Goal: Task Accomplishment & Management: Use online tool/utility

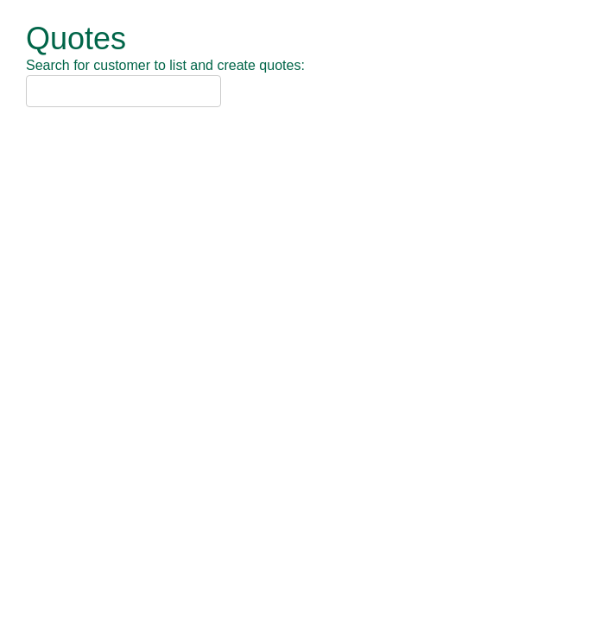
click at [104, 92] on input "text" at bounding box center [123, 91] width 195 height 32
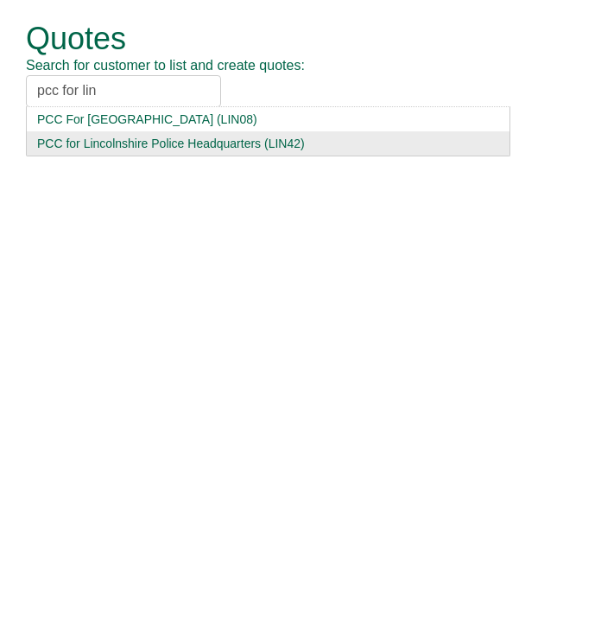
type input "pcc for lin"
click at [100, 147] on div "PCC for Lincolnshire Police Headquarters (LIN42)" at bounding box center [268, 143] width 462 height 17
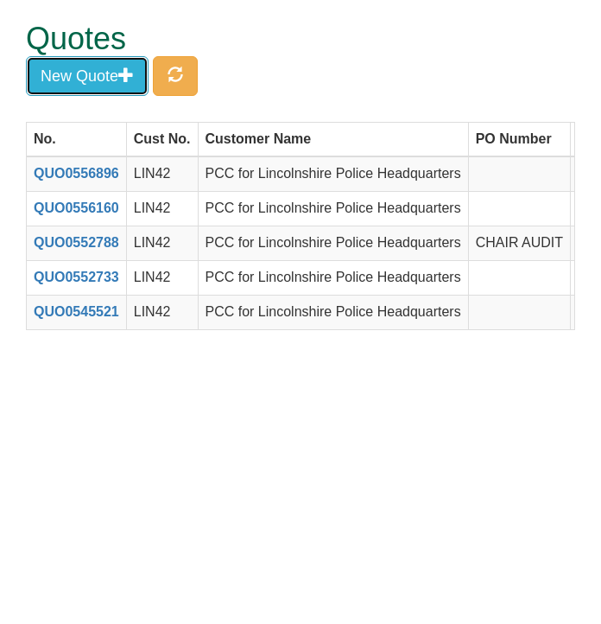
click at [88, 80] on button "New Quote" at bounding box center [87, 76] width 123 height 40
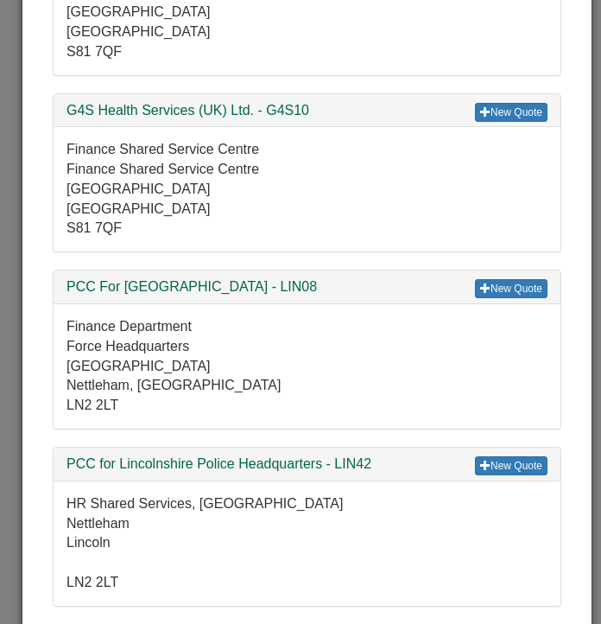
scroll to position [300, 0]
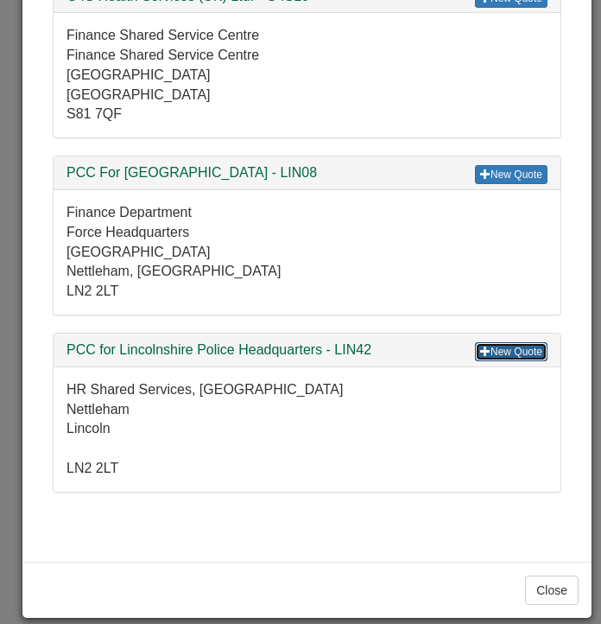
click at [475, 348] on link "New Quote" at bounding box center [511, 351] width 73 height 19
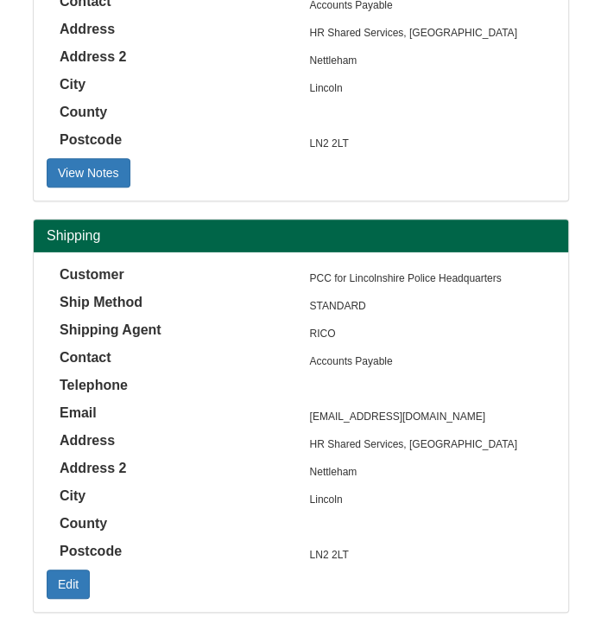
scroll to position [251, 0]
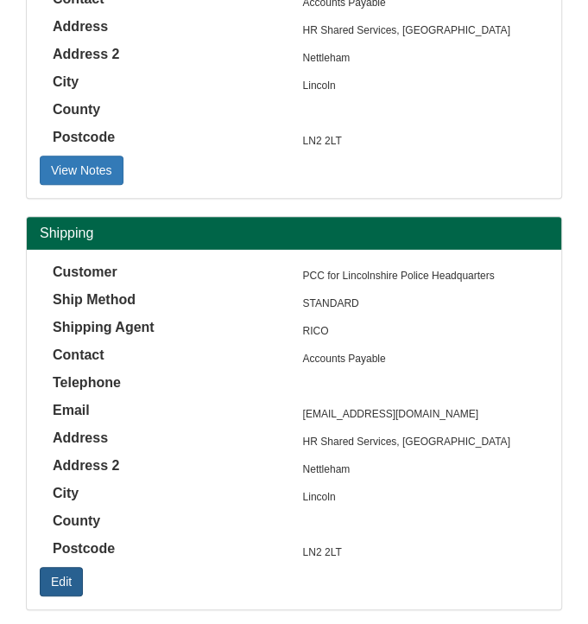
click at [62, 581] on link "Edit" at bounding box center [61, 581] width 43 height 29
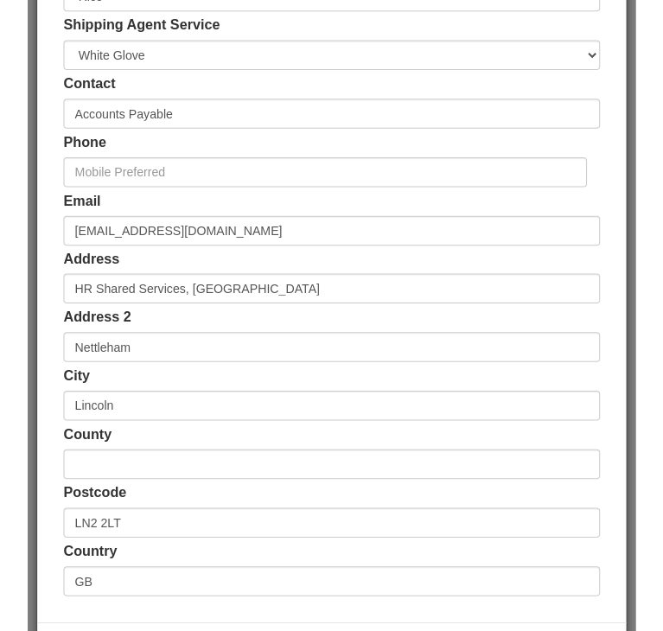
scroll to position [0, 0]
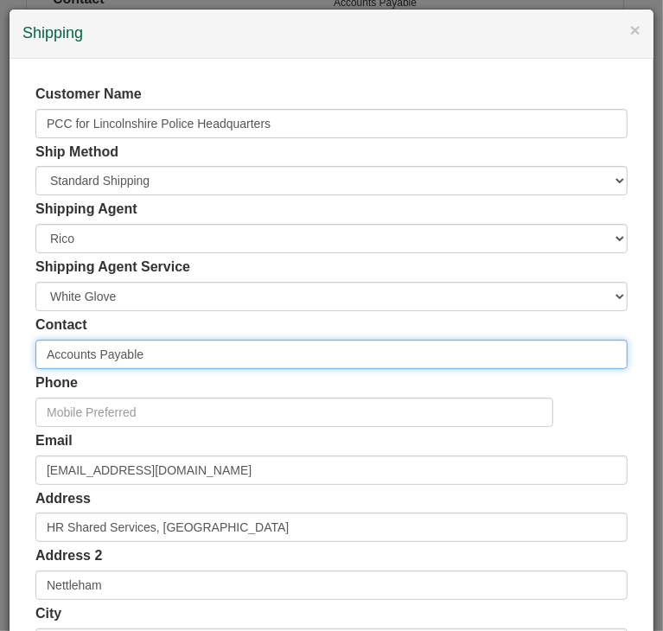
drag, startPoint x: 147, startPoint y: 354, endPoint x: -105, endPoint y: 358, distance: 251.5
click at [0, 358] on html "Quote Quote Telephone number is missing. This means the quote cannot be chased …" at bounding box center [331, 471] width 663 height 1445
type input "[PERSON_NAME]"
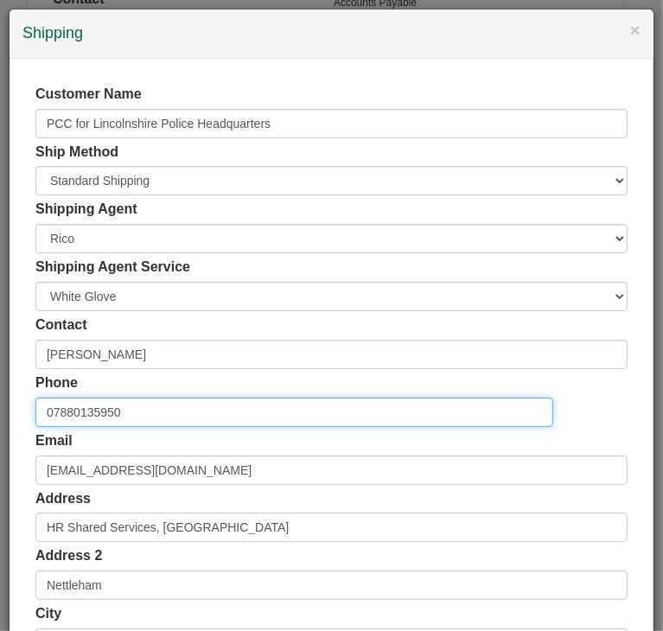
type input "07880135950"
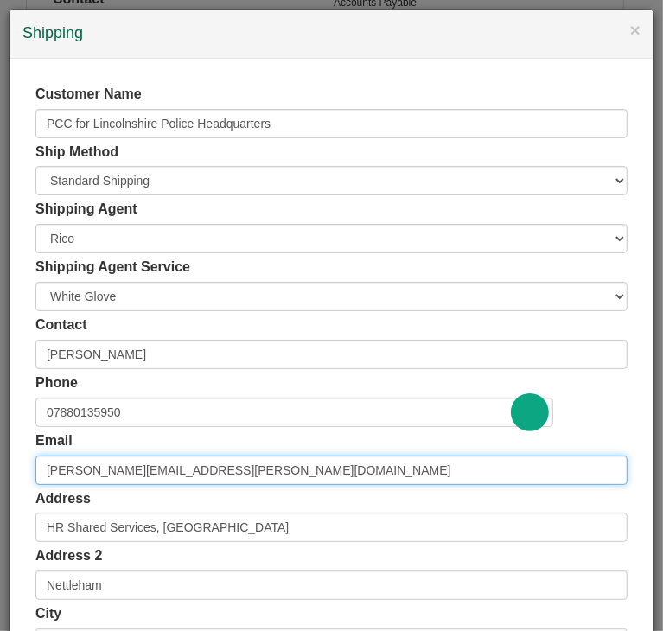
type input "[PERSON_NAME][EMAIL_ADDRESS][PERSON_NAME][DOMAIN_NAME]"
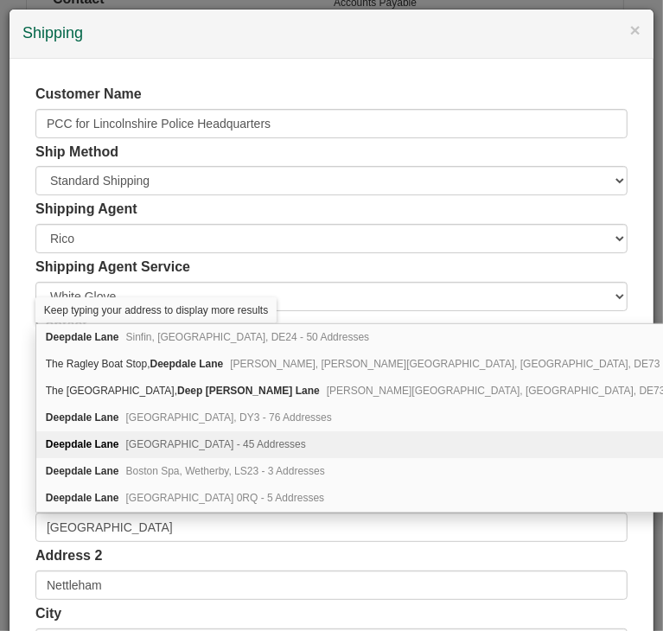
click at [194, 438] on span "Nettleham, Lincoln, LN2 2LT - 45 Addresses" at bounding box center [216, 444] width 180 height 12
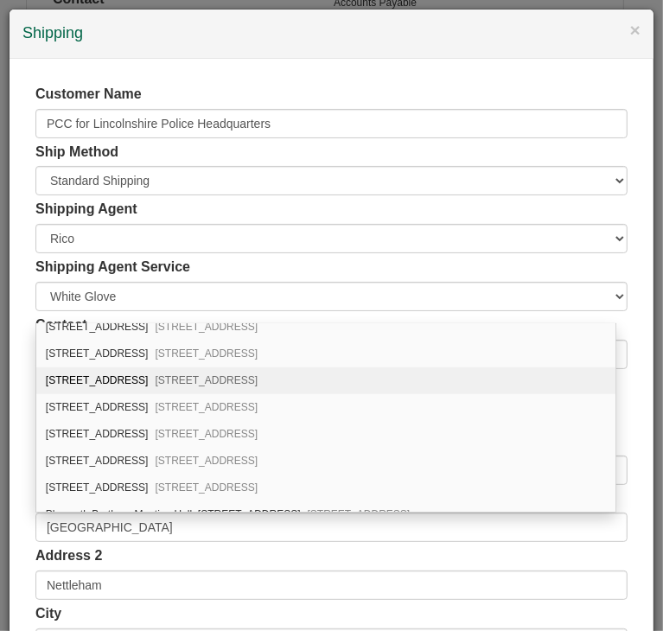
scroll to position [1054, 0]
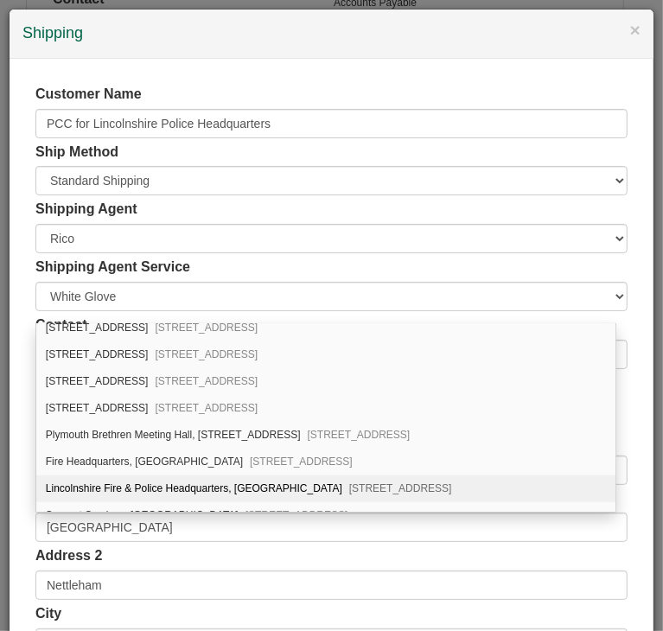
click at [118, 475] on div "Lincolnshire Fire & Police Headquarters, Deepdale Lane Nettleham, Lincoln, LN2 …" at bounding box center [325, 488] width 579 height 27
type input "Lincolnshire Fire & Police Headquarters"
type input "Deepdale Lane, [GEOGRAPHIC_DATA]"
type input "[GEOGRAPHIC_DATA]"
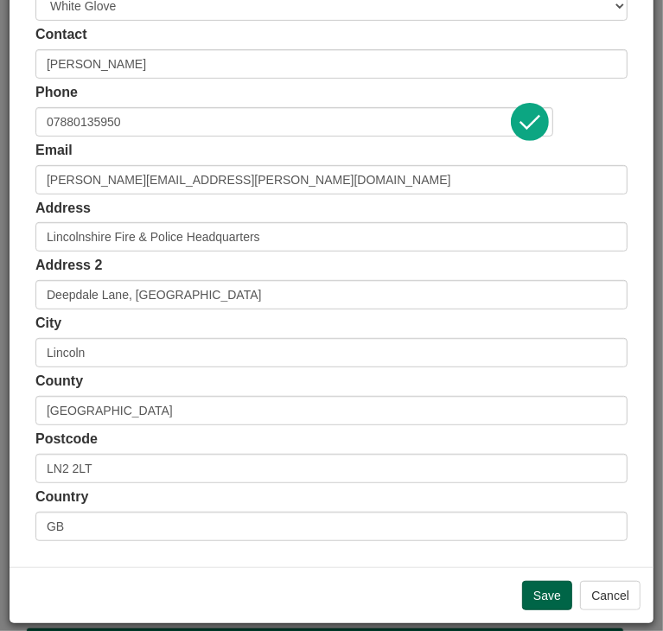
scroll to position [0, 0]
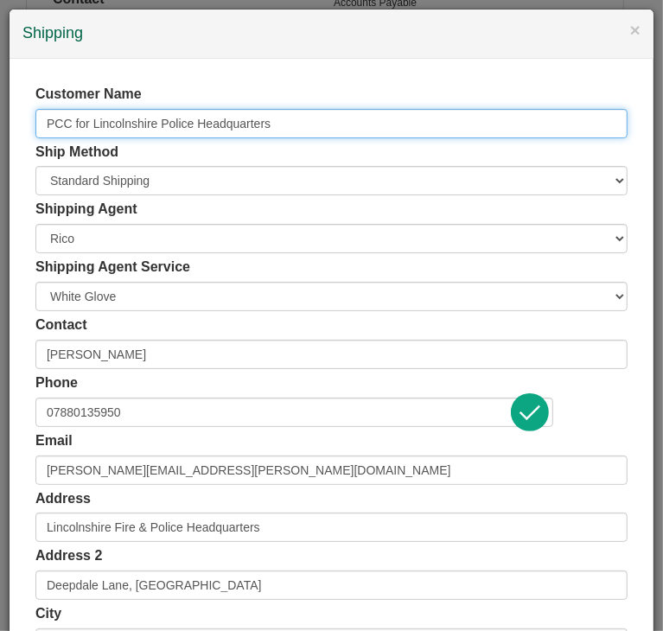
drag, startPoint x: 282, startPoint y: 118, endPoint x: -131, endPoint y: 145, distance: 413.9
click at [0, 145] on html "Quote Quote Telephone number is missing. This means the quote cannot be chased …" at bounding box center [331, 471] width 663 height 1445
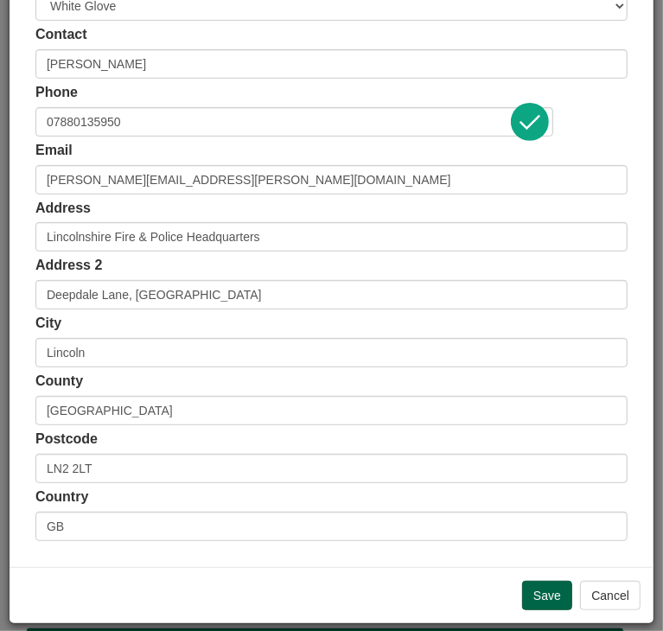
scroll to position [290, 0]
click at [540, 592] on input "Save" at bounding box center [547, 595] width 50 height 29
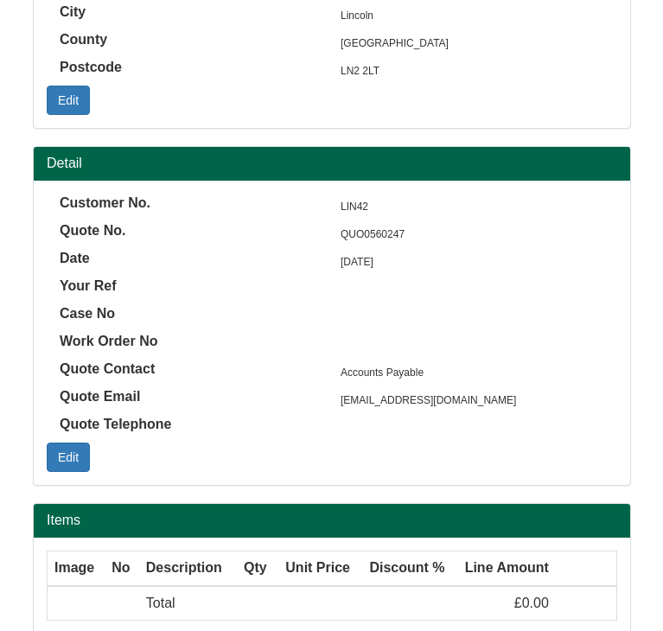
scroll to position [734, 0]
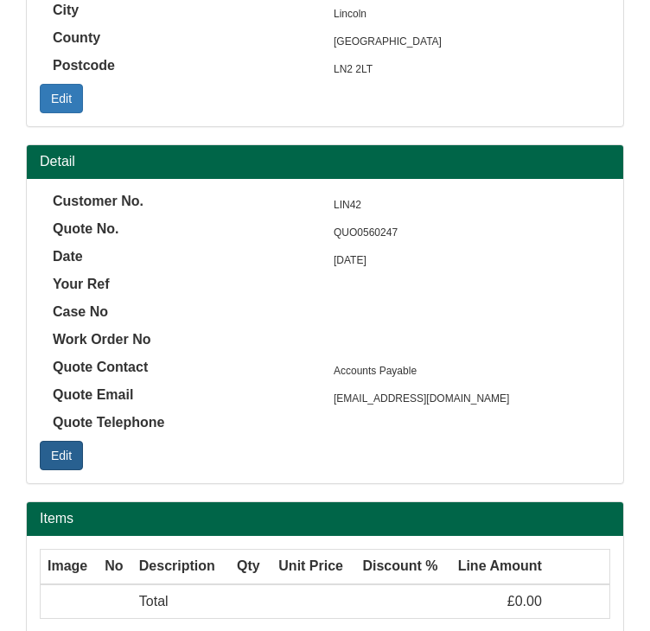
click at [60, 448] on link "Edit" at bounding box center [61, 455] width 43 height 29
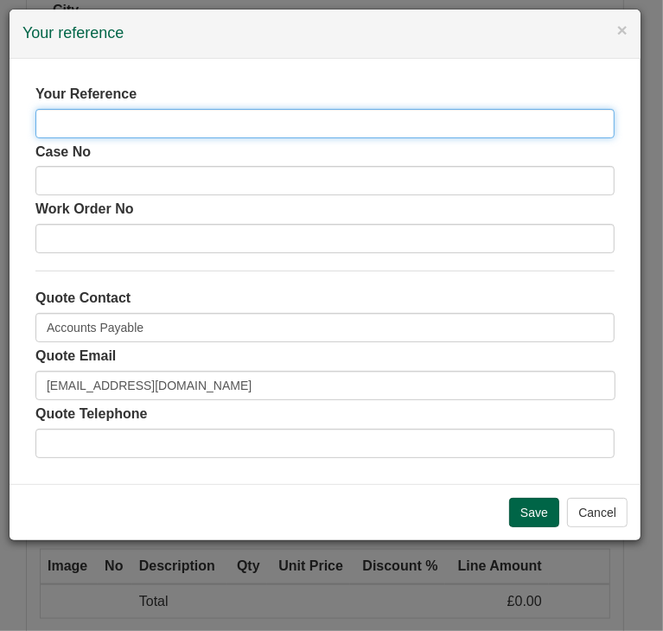
click at [112, 124] on input "text" at bounding box center [324, 123] width 579 height 29
click at [121, 123] on input "Alternative chair for Angela C" at bounding box center [324, 123] width 579 height 29
click at [182, 128] on input "Alternative for Angela C" at bounding box center [324, 123] width 579 height 29
type input "Alternative chair quote"
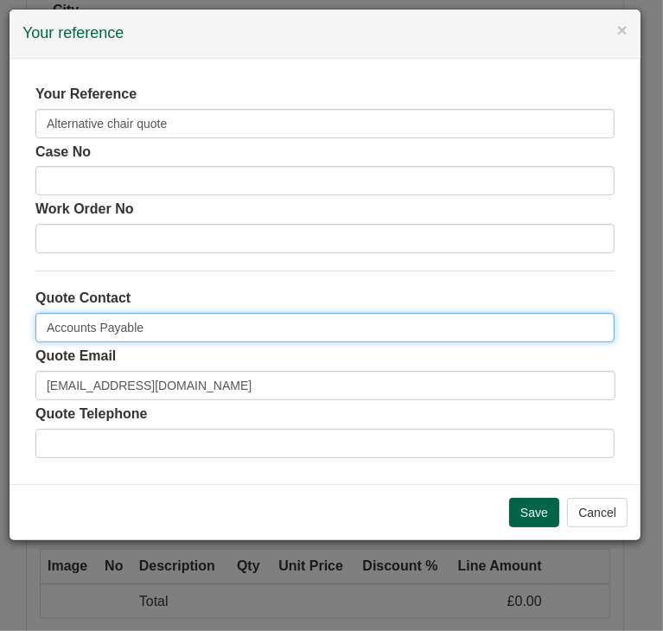
click at [156, 334] on input "Accounts Payable" at bounding box center [324, 327] width 579 height 29
drag, startPoint x: 156, startPoint y: 334, endPoint x: -1, endPoint y: 317, distance: 158.1
type input "[PERSON_NAME]"
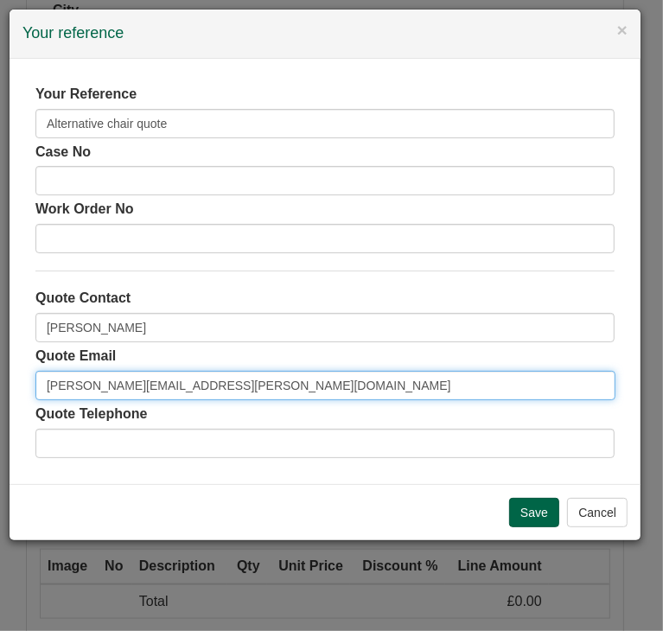
type input "[PERSON_NAME][EMAIL_ADDRESS][PERSON_NAME][DOMAIN_NAME]"
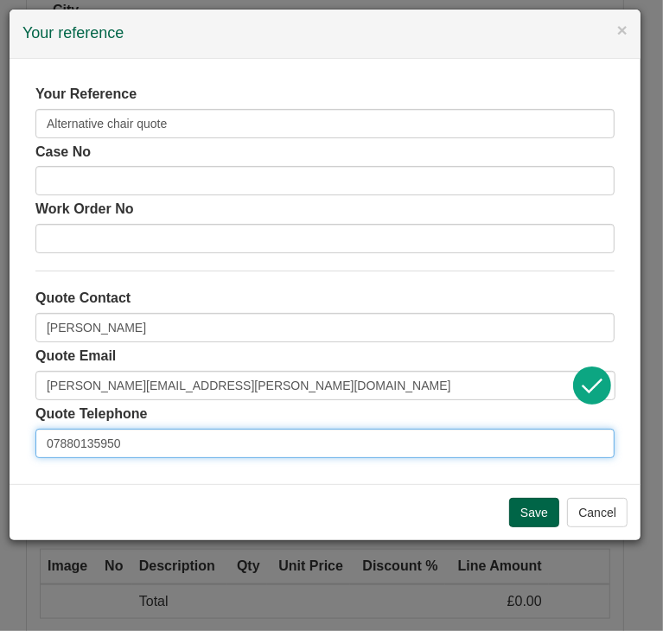
type input "07880135950"
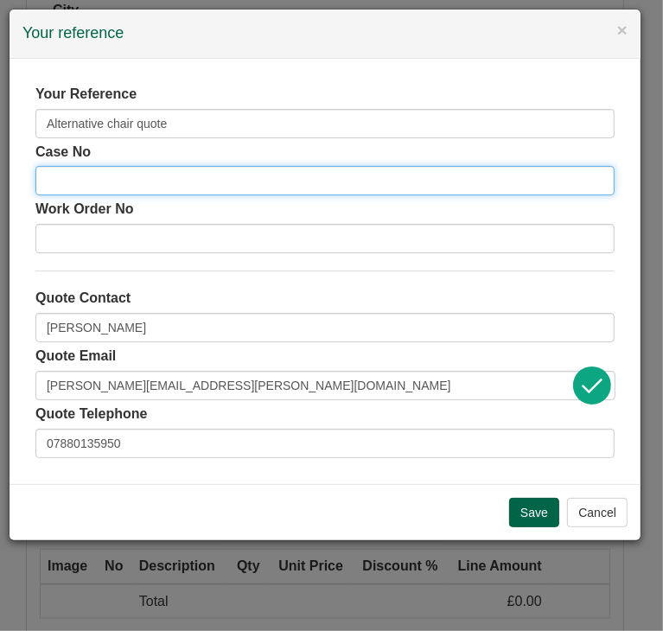
click at [99, 184] on input "text" at bounding box center [324, 180] width 579 height 29
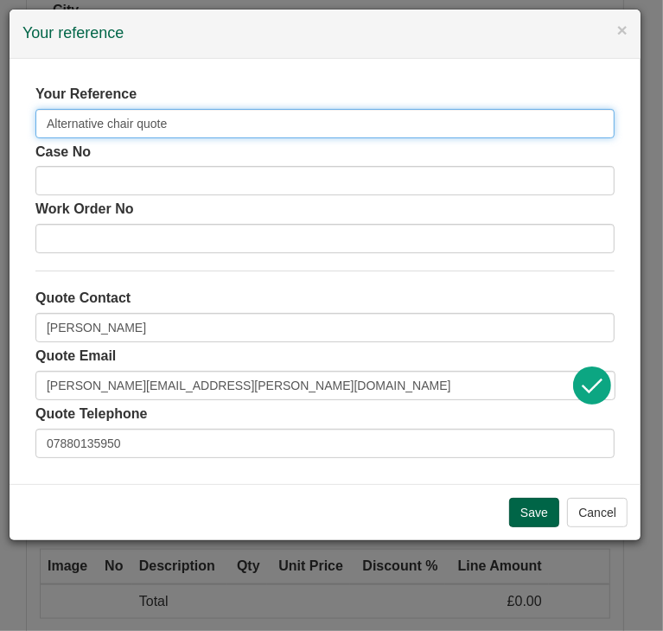
click at [163, 122] on input "Alternative chair quote" at bounding box center [324, 123] width 579 height 29
type input "Alternative chair Angela Cant"
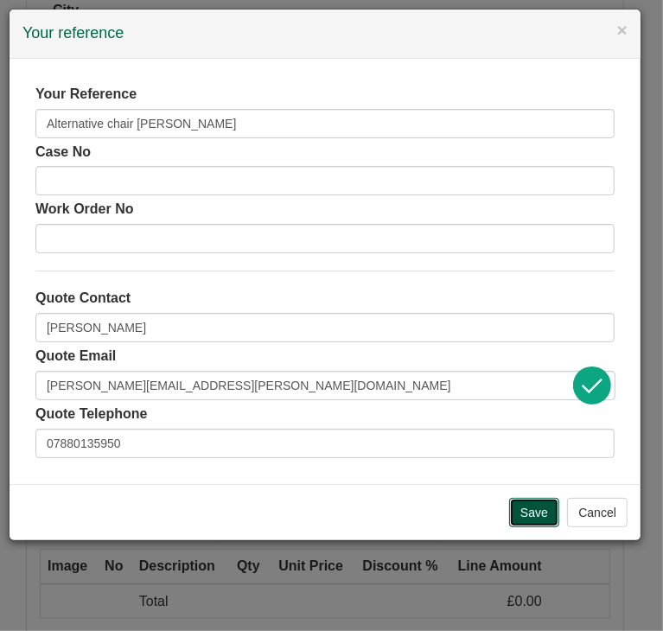
click at [530, 506] on input "Save" at bounding box center [534, 512] width 50 height 29
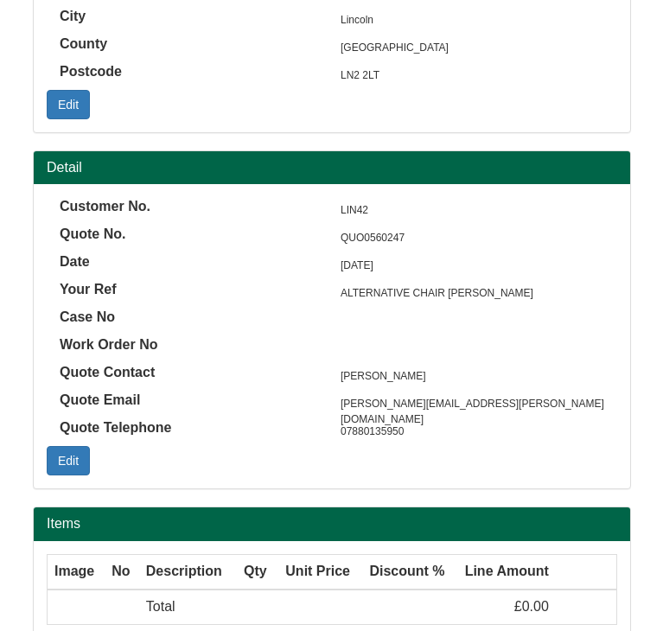
scroll to position [728, 0]
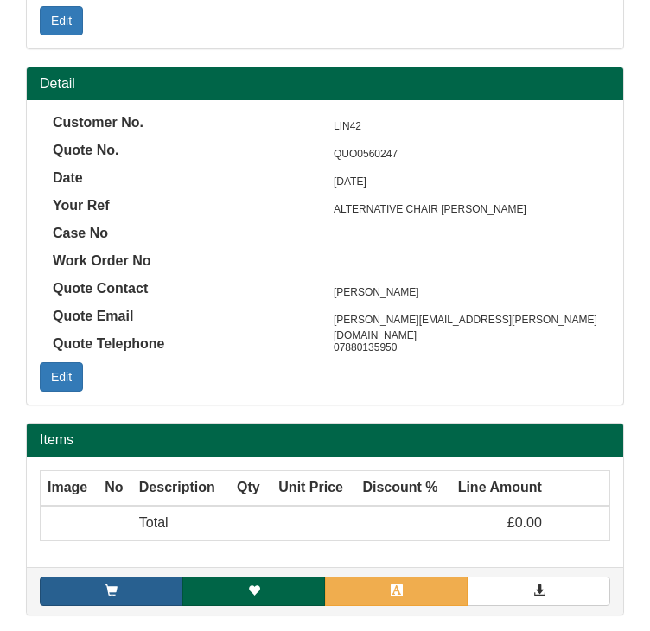
click at [0, 0] on span "Add item" at bounding box center [0, 0] width 0 height 0
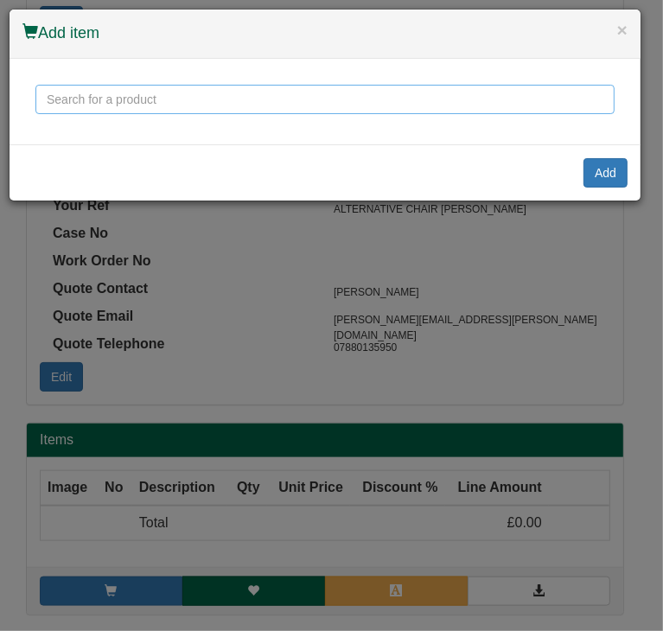
click at [164, 103] on input "text" at bounding box center [324, 99] width 579 height 29
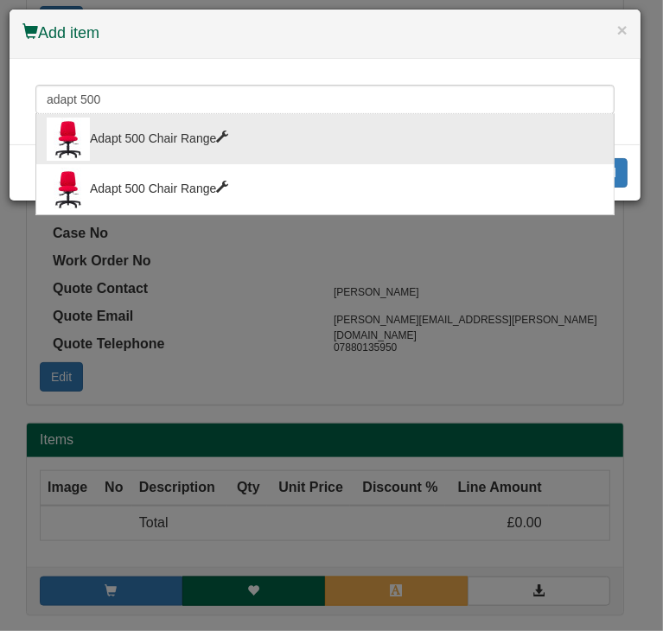
click at [124, 123] on div "Adapt 500 Chair Range" at bounding box center [325, 139] width 556 height 43
type input "Adapt 500 Chair Range"
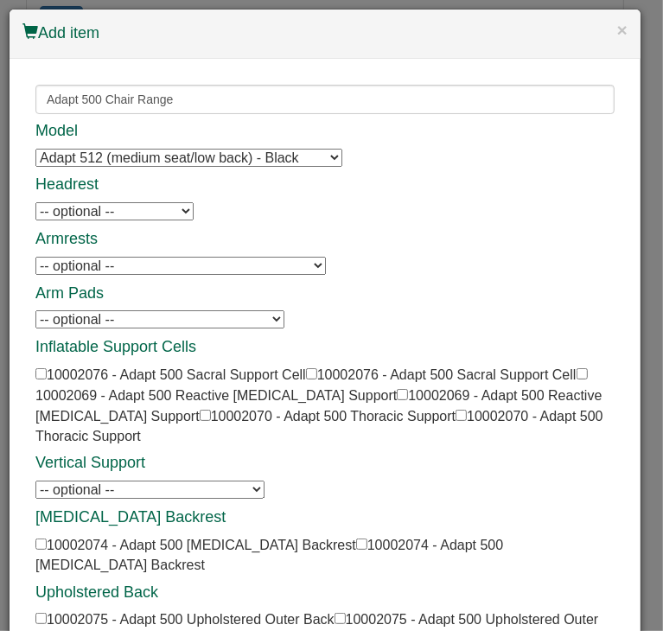
click at [194, 154] on select "Adapt 512 (medium seat/low back) - Black Adapt 512 (medium seat/low back) - Bla…" at bounding box center [188, 158] width 307 height 18
click at [35, 149] on select "Adapt 512 (medium seat/low back) - Black Adapt 512 (medium seat/low back) - Bla…" at bounding box center [188, 158] width 307 height 18
click at [149, 163] on select "Adapt 512 (medium seat/low back) - Black Adapt 512 (medium seat/low back) - Bla…" at bounding box center [188, 158] width 307 height 18
select select "10002058"
click at [35, 149] on select "Adapt 512 (medium seat/low back) - Black Adapt 512 (medium seat/low back) - Bla…" at bounding box center [188, 158] width 307 height 18
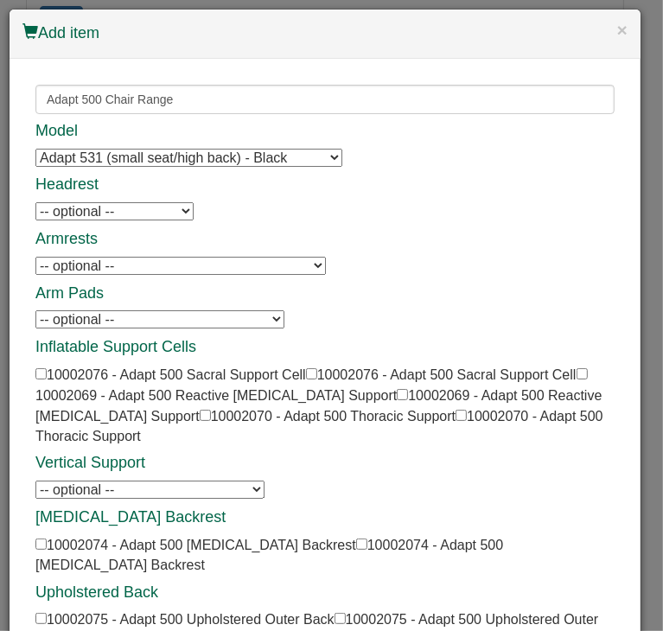
click at [96, 267] on select "-- optional -- Adapt 500 Rotating Arms Adapt 500 Rotating Arms Adapt 500 HAA Ar…" at bounding box center [180, 266] width 290 height 18
select select "10002080"
click at [35, 257] on select "-- optional -- Adapt 500 Rotating Arms Adapt 500 Rotating Arms Adapt 500 HAA Ar…" at bounding box center [180, 266] width 290 height 18
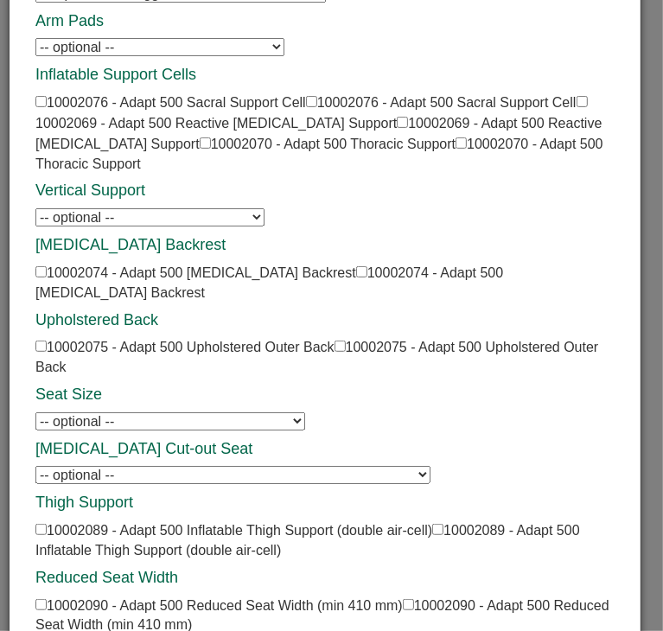
scroll to position [273, 0]
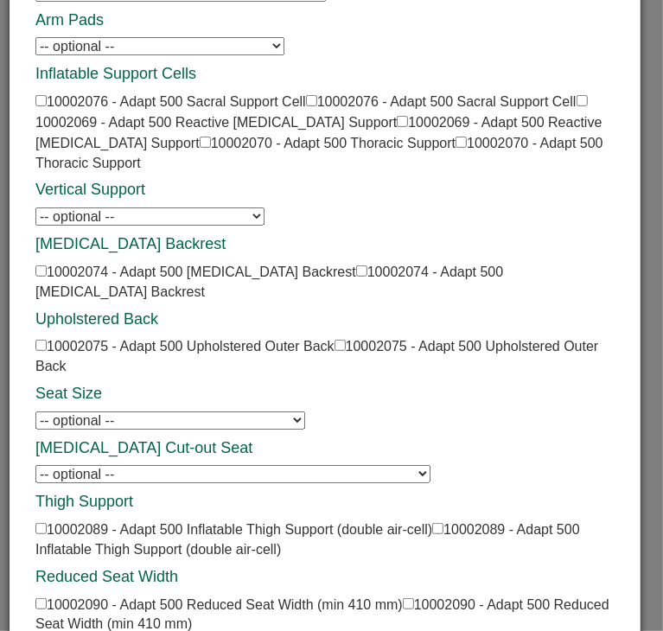
click at [129, 411] on select "-- optional -- Adapt 500 XXL seat 610(w) x 610(d) mm Adapt 500 XXL seat 610(w) …" at bounding box center [170, 420] width 270 height 18
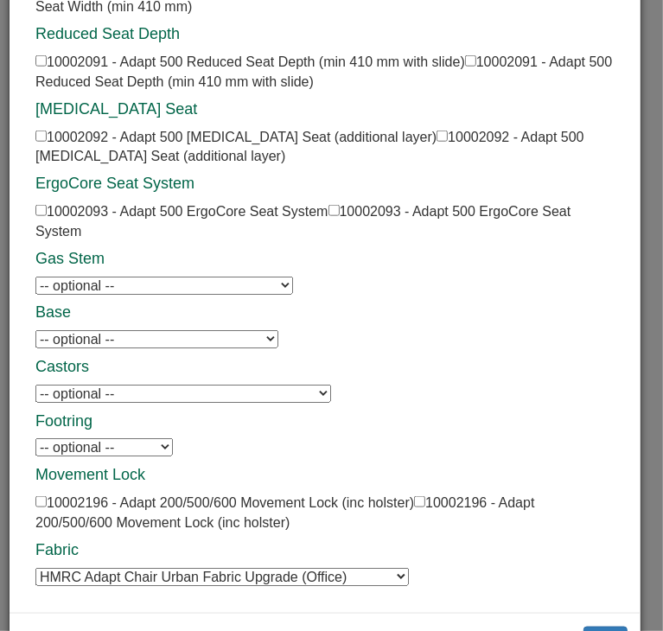
scroll to position [891, 0]
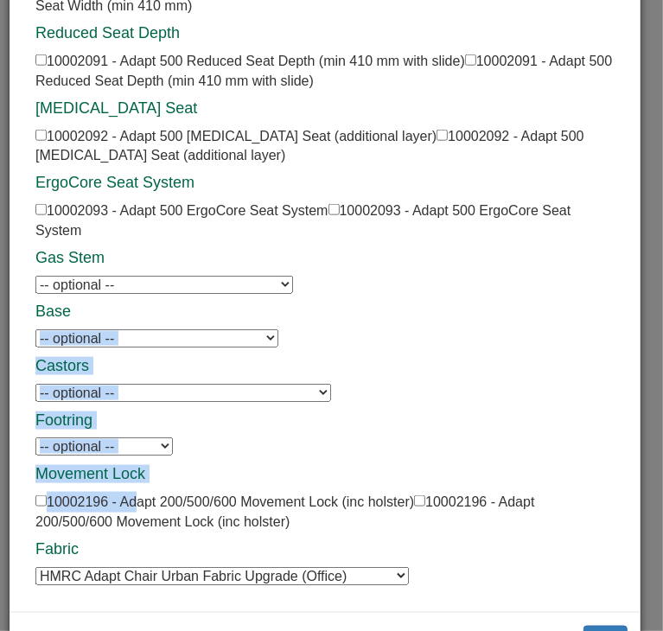
drag, startPoint x: 130, startPoint y: 277, endPoint x: 137, endPoint y: 488, distance: 210.9
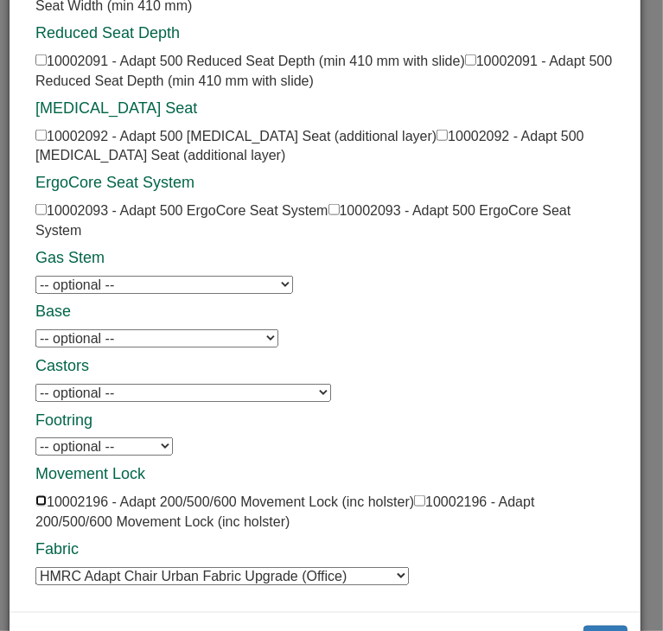
click at [43, 495] on input "checkbox" at bounding box center [40, 500] width 11 height 11
checkbox input "true"
click at [108, 276] on select "-- optional -- Adapt 500 Gas Stem 3 (620 - 820 mm) Adapt 500 Gas Stem 3 (620 - …" at bounding box center [163, 285] width 257 height 18
click at [118, 437] on select "-- optional -- Adapt 500 Footring Adapt 500 Footring" at bounding box center [103, 446] width 137 height 18
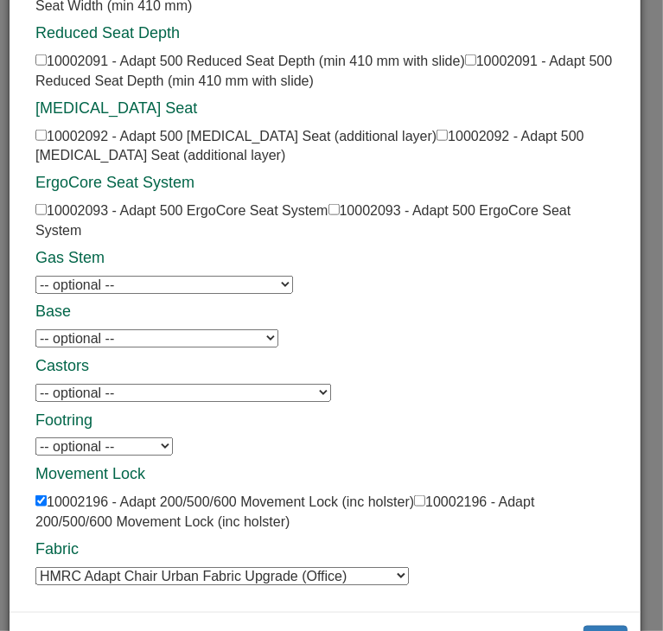
click at [118, 437] on select "-- optional -- Adapt 500 Footring Adapt 500 Footring" at bounding box center [103, 446] width 137 height 18
click at [382, 466] on h4 "Movement Lock" at bounding box center [324, 474] width 579 height 17
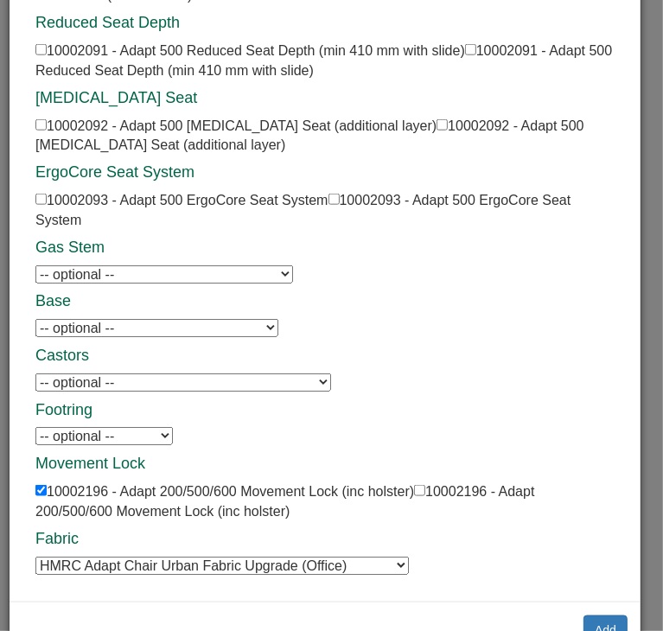
scroll to position [910, 0]
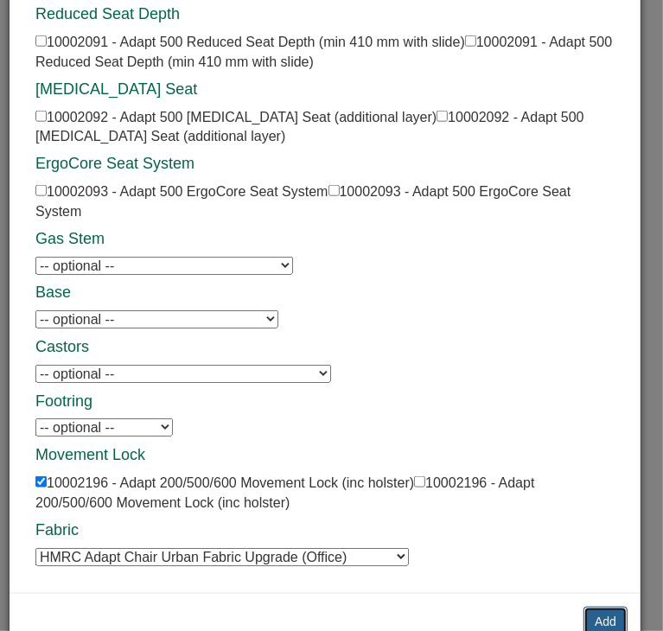
click at [583, 607] on button "Add" at bounding box center [605, 621] width 44 height 29
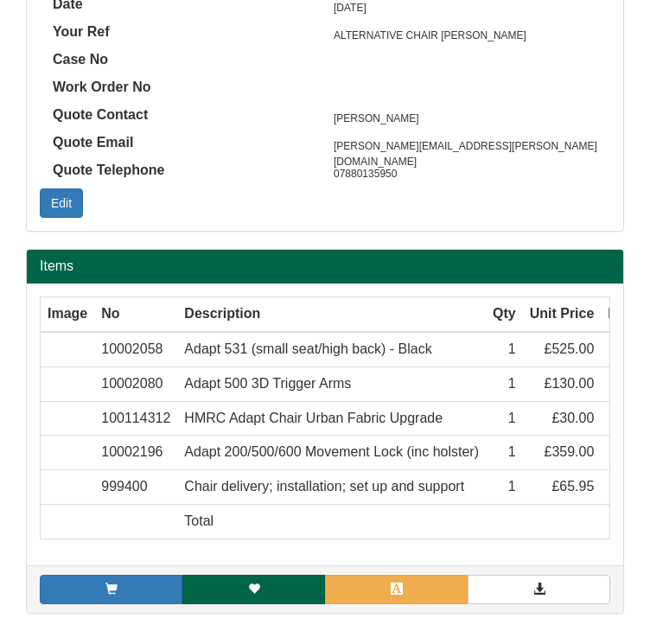
scroll to position [1116, 0]
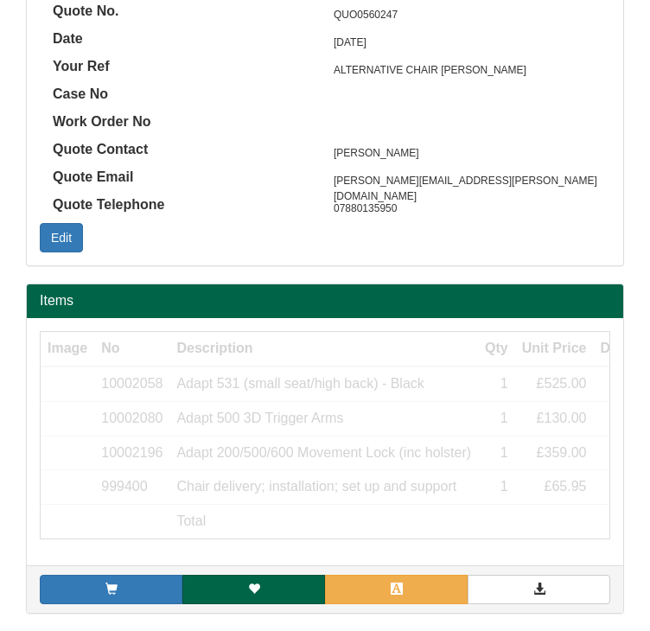
scroll to position [1023, 0]
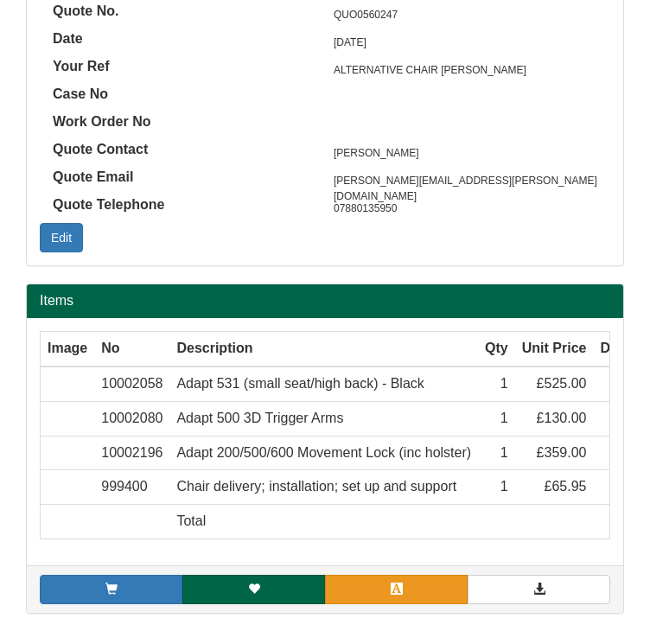
click at [0, 0] on span "Add item by SKU" at bounding box center [0, 0] width 0 height 0
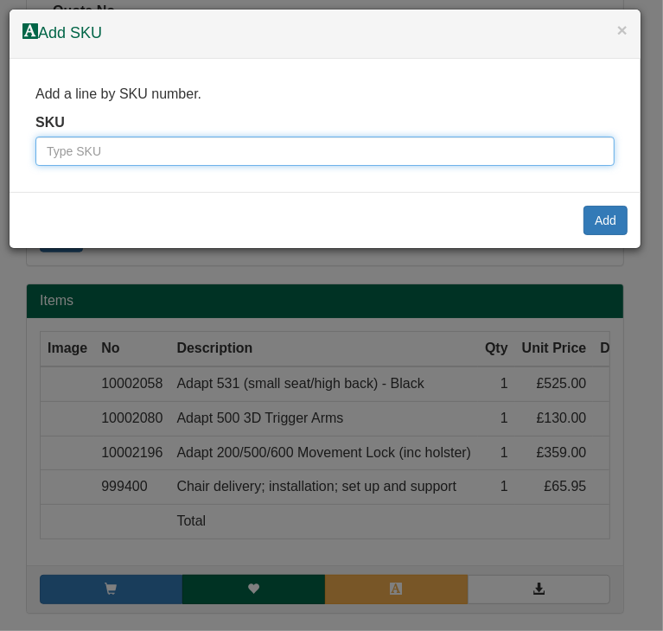
click at [102, 149] on input "text" at bounding box center [324, 151] width 579 height 29
click at [79, 153] on input "text" at bounding box center [324, 151] width 579 height 29
type input "10002198"
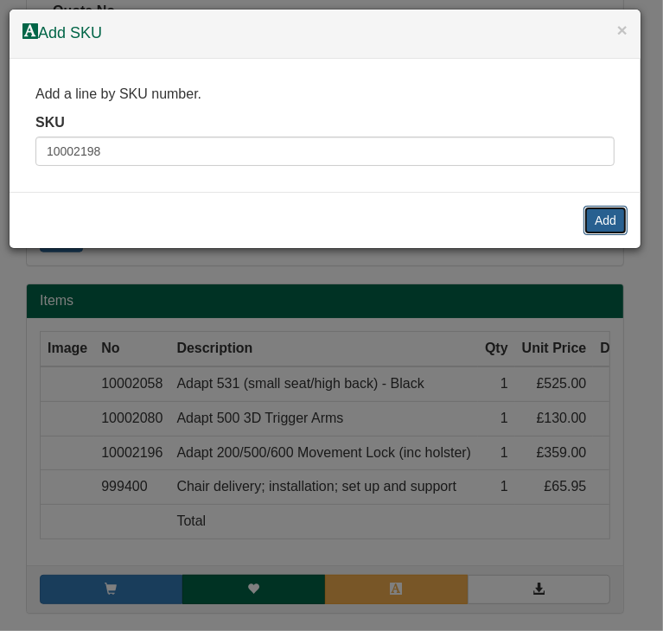
click at [609, 225] on button "Add" at bounding box center [605, 220] width 44 height 29
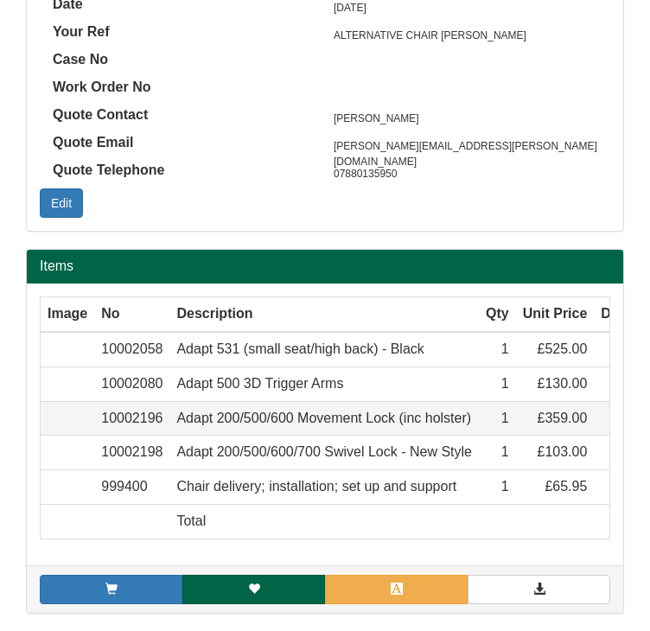
scroll to position [1116, 0]
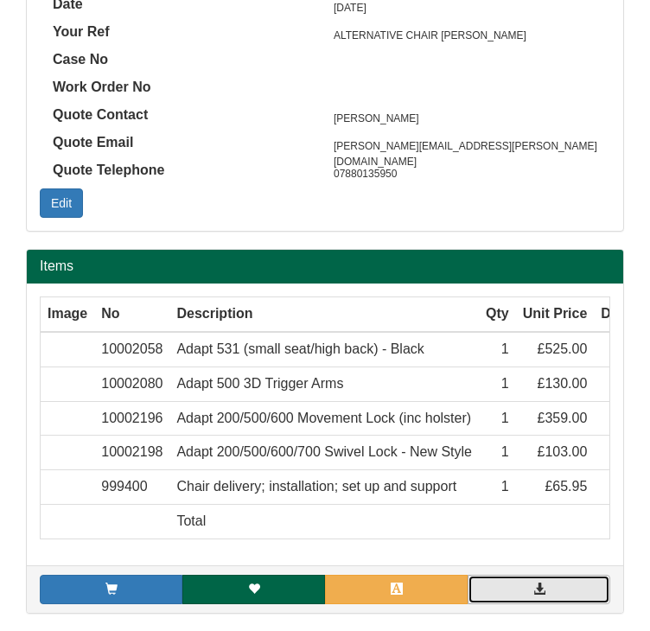
click at [533, 587] on span at bounding box center [539, 588] width 12 height 12
